Goal: Navigation & Orientation: Find specific page/section

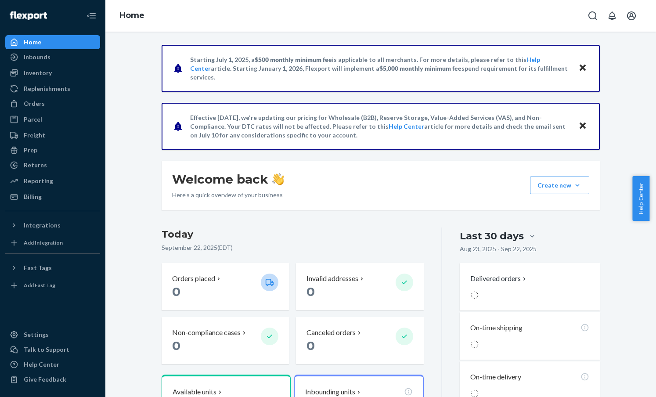
click at [146, 112] on div "Starting [DATE], a $500 monthly minimum fee is applicable to all merchants. For…" at bounding box center [381, 279] width 538 height 469
click at [30, 73] on div "Inventory" at bounding box center [38, 73] width 28 height 9
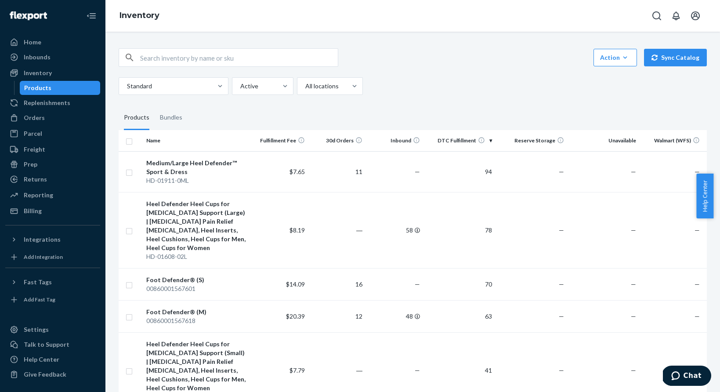
drag, startPoint x: 444, startPoint y: 111, endPoint x: 547, endPoint y: 91, distance: 105.1
click at [444, 111] on fieldset "Products Bundles" at bounding box center [413, 117] width 588 height 25
